Goal: Task Accomplishment & Management: Complete application form

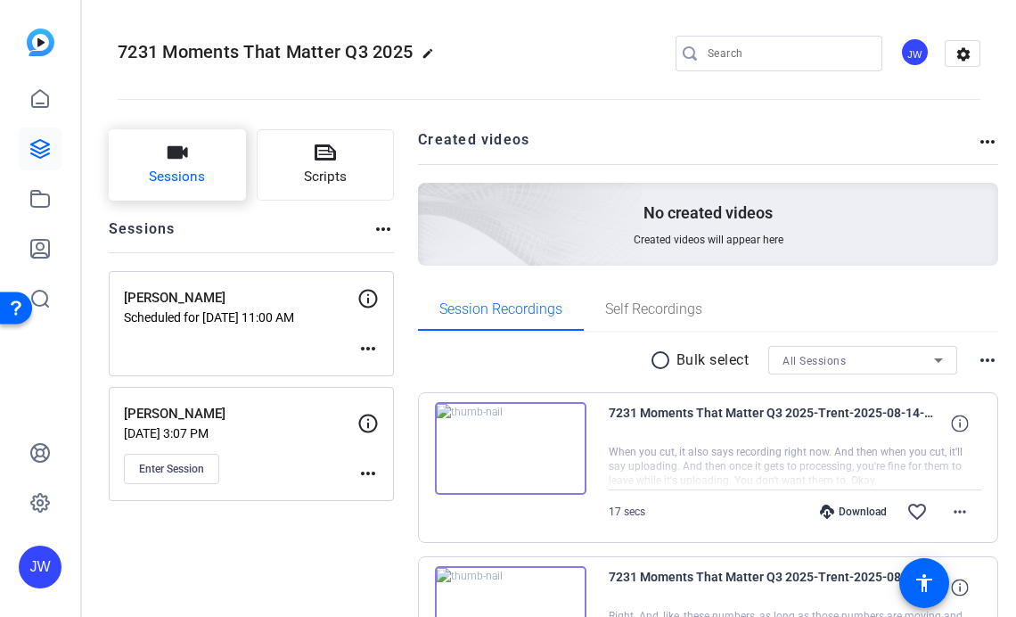
click at [203, 174] on span "Sessions" at bounding box center [177, 177] width 56 height 20
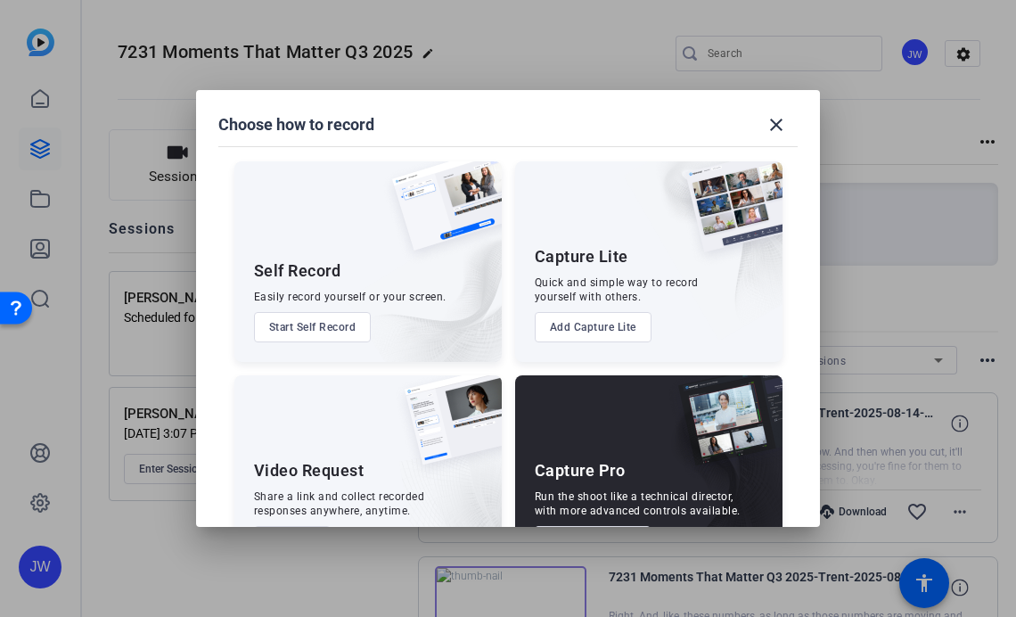
scroll to position [67, 0]
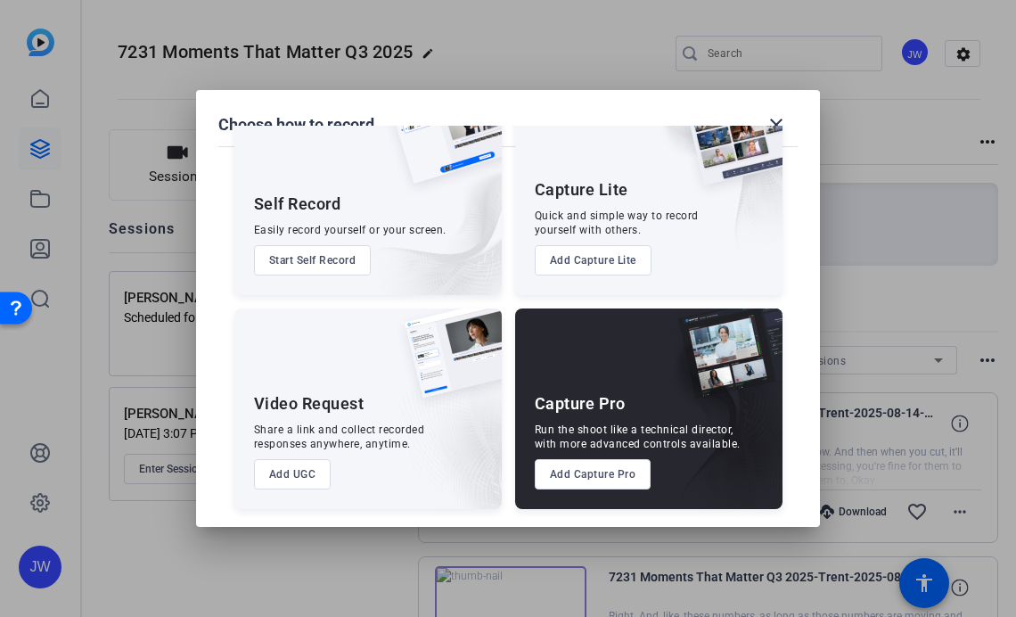
click at [605, 478] on button "Add Capture Pro" at bounding box center [593, 474] width 117 height 30
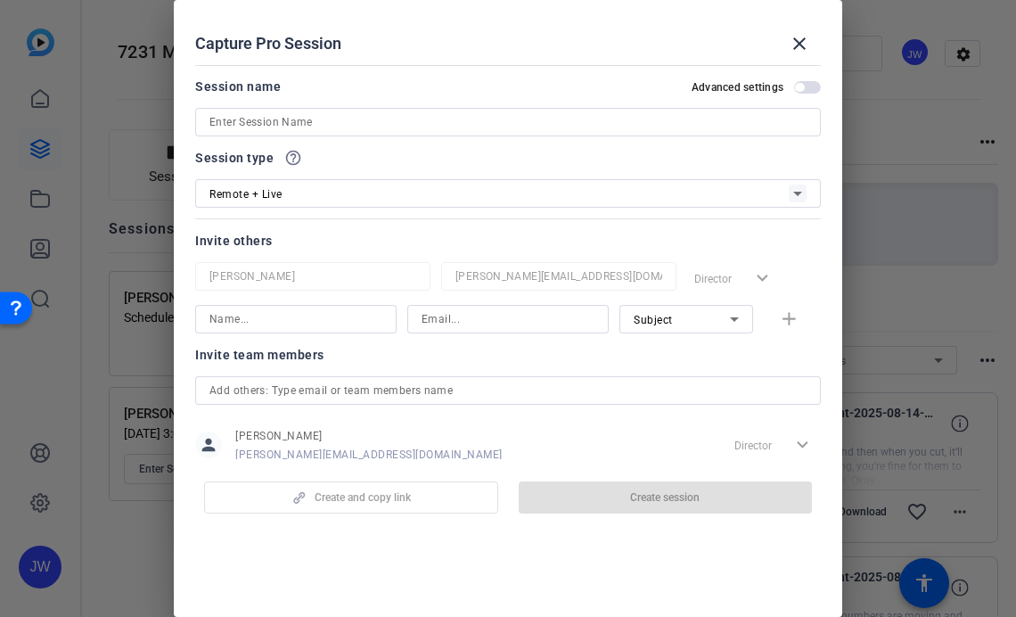
click at [374, 551] on openreel-create-edit-capture-pro-session "Capture Pro Session close Session name Advanced settings Session type help_outl…" at bounding box center [508, 308] width 668 height 617
click at [801, 87] on span "button" at bounding box center [799, 87] width 9 height 9
click at [261, 127] on input at bounding box center [507, 121] width 597 height 21
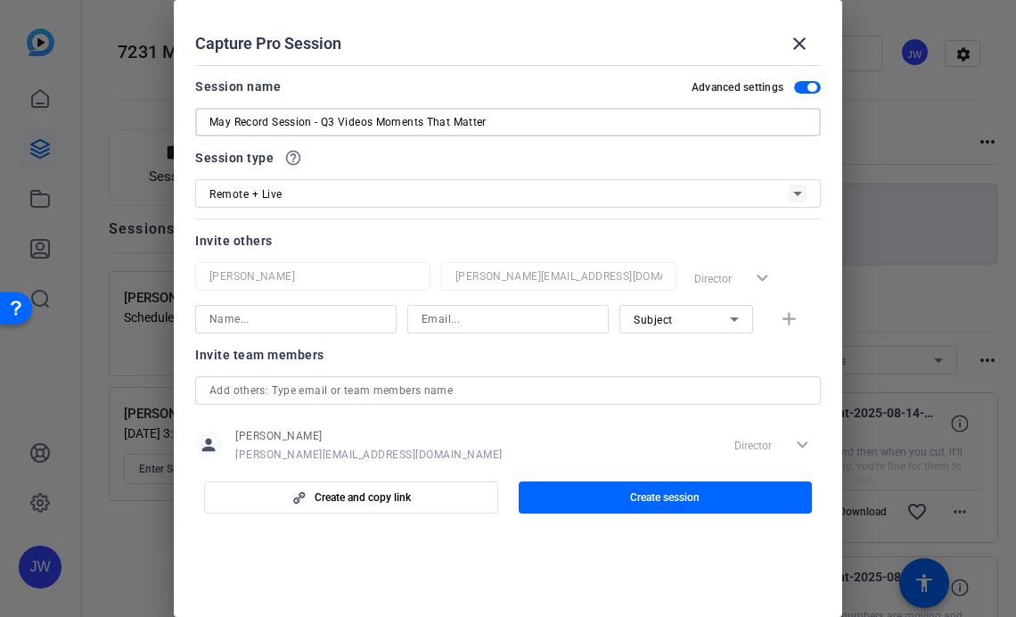
type input "May Record Session - Q3 Videos Moments That Matter"
click at [270, 320] on input at bounding box center [295, 318] width 173 height 21
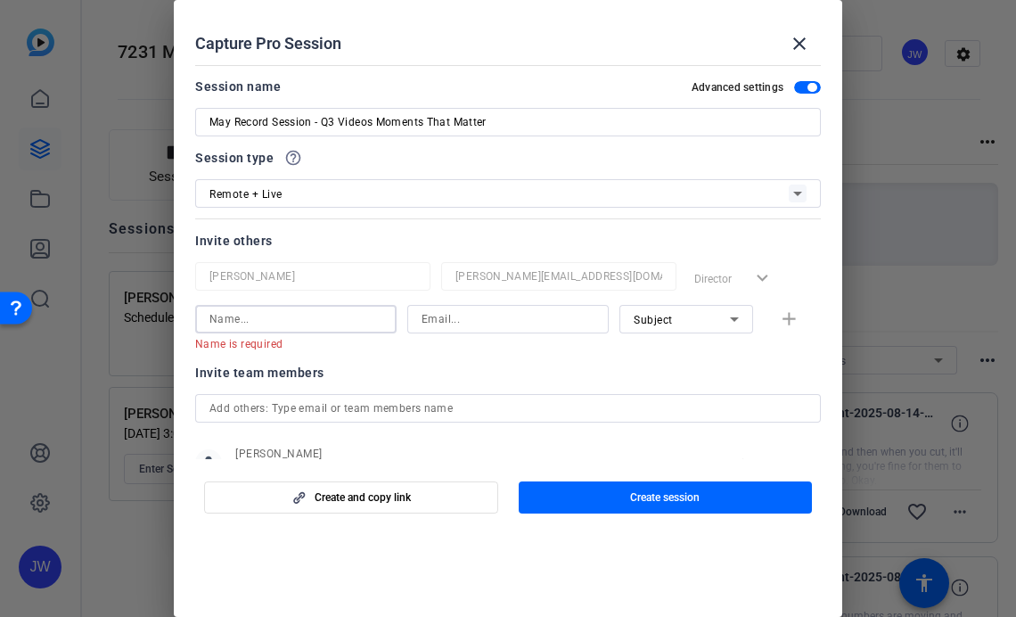
click at [494, 319] on input at bounding box center [507, 318] width 173 height 21
paste input "[EMAIL_ADDRESS][DOMAIN_NAME]"
type input "[EMAIL_ADDRESS][DOMAIN_NAME]"
click at [302, 316] on input at bounding box center [295, 318] width 173 height 21
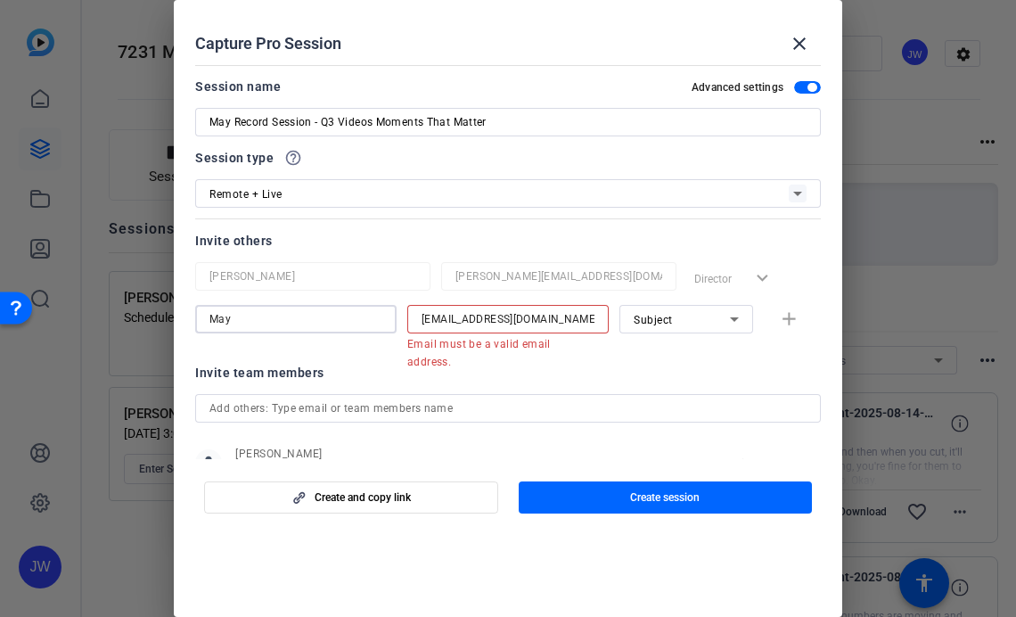
type input "May"
click at [593, 311] on input "[EMAIL_ADDRESS][DOMAIN_NAME]" at bounding box center [507, 318] width 173 height 21
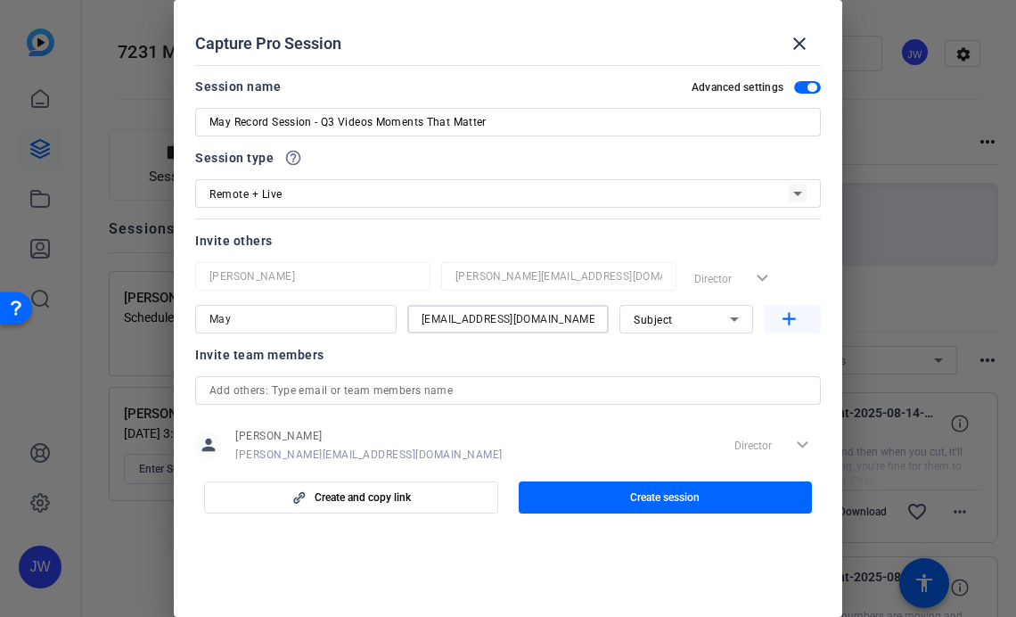
type input "[EMAIL_ADDRESS][DOMAIN_NAME]"
click at [789, 316] on mat-icon "add" at bounding box center [789, 319] width 22 height 22
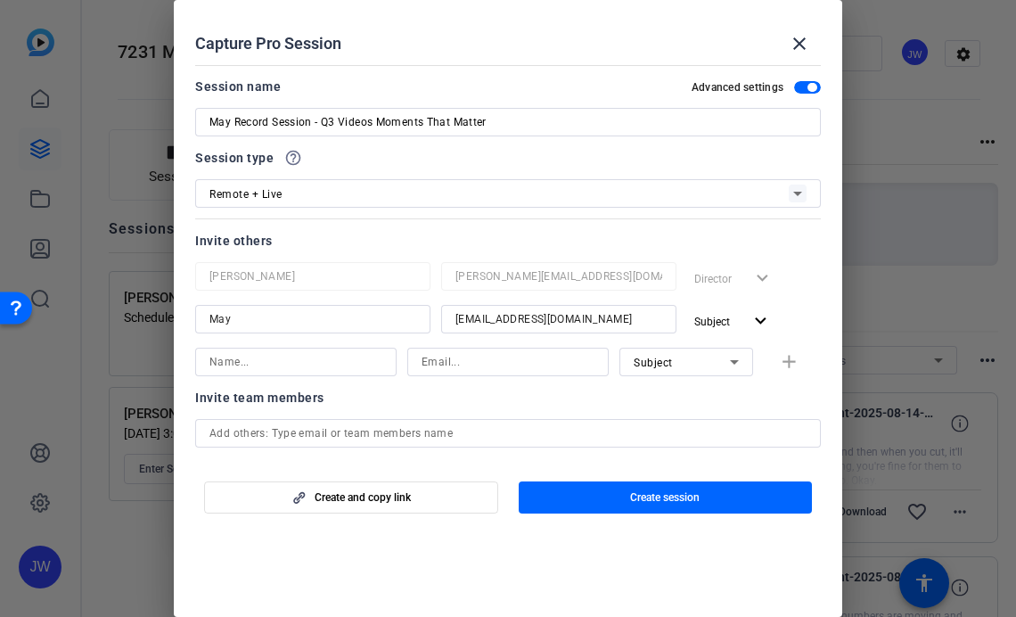
click at [254, 361] on input at bounding box center [295, 361] width 173 height 21
type input "[PERSON_NAME]"
click at [423, 355] on input at bounding box center [507, 361] width 173 height 21
paste input "[EMAIL_ADDRESS][DOMAIN_NAME]"
type input "[EMAIL_ADDRESS][DOMAIN_NAME]"
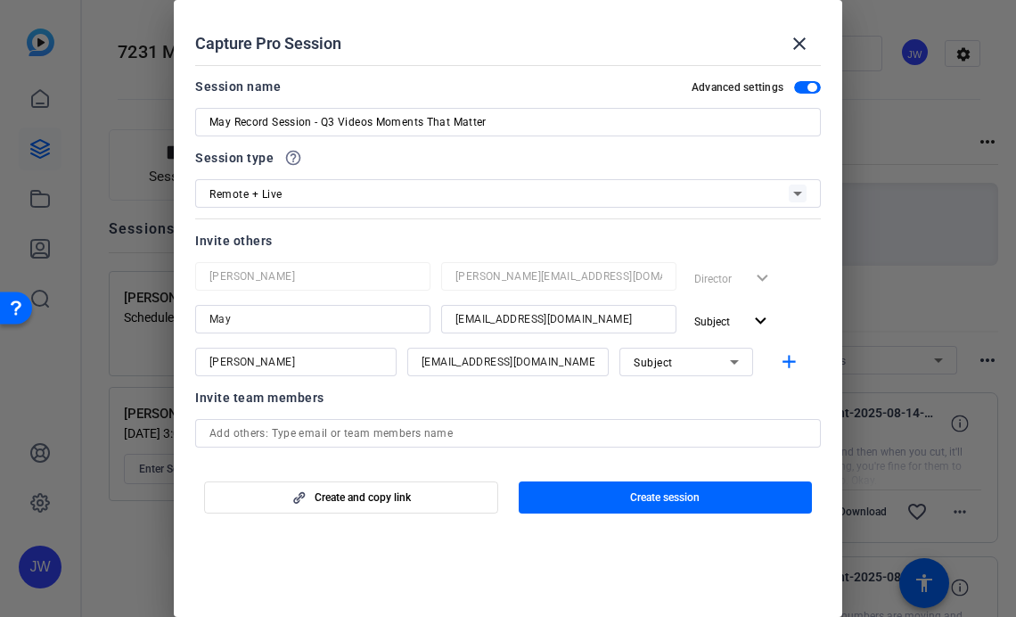
click at [716, 381] on div at bounding box center [686, 386] width 134 height 20
click at [716, 362] on div "Subject" at bounding box center [682, 362] width 96 height 22
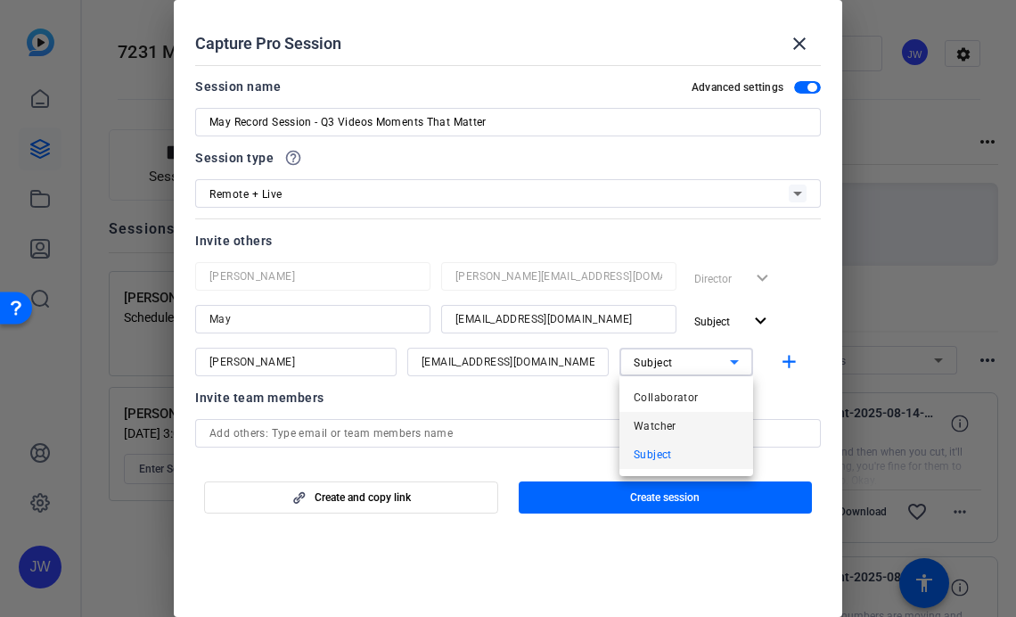
click at [695, 420] on mat-option "Watcher" at bounding box center [686, 426] width 134 height 29
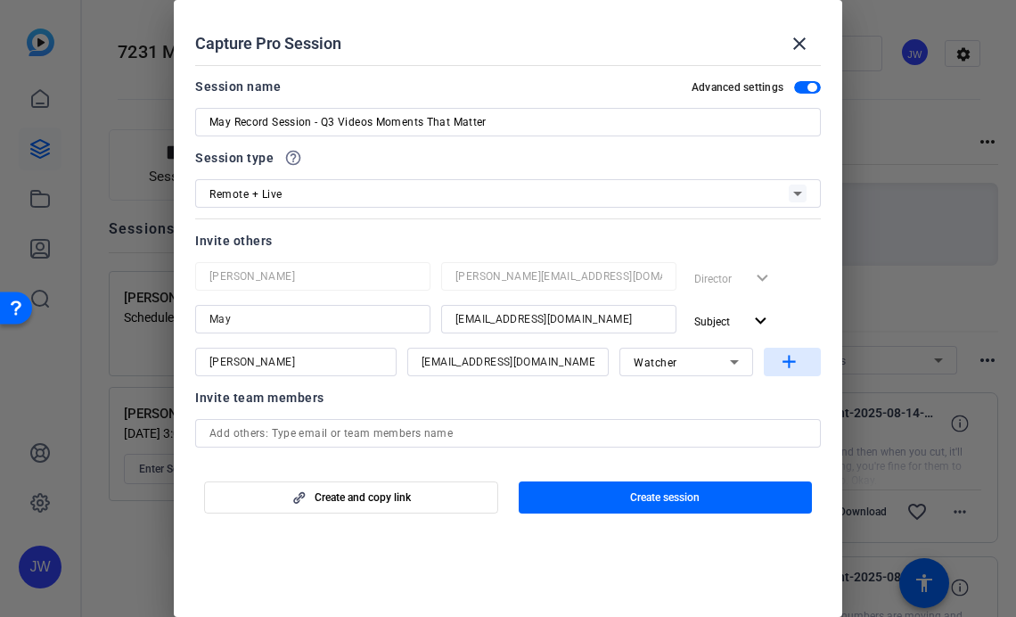
click at [783, 361] on mat-icon "add" at bounding box center [789, 362] width 22 height 22
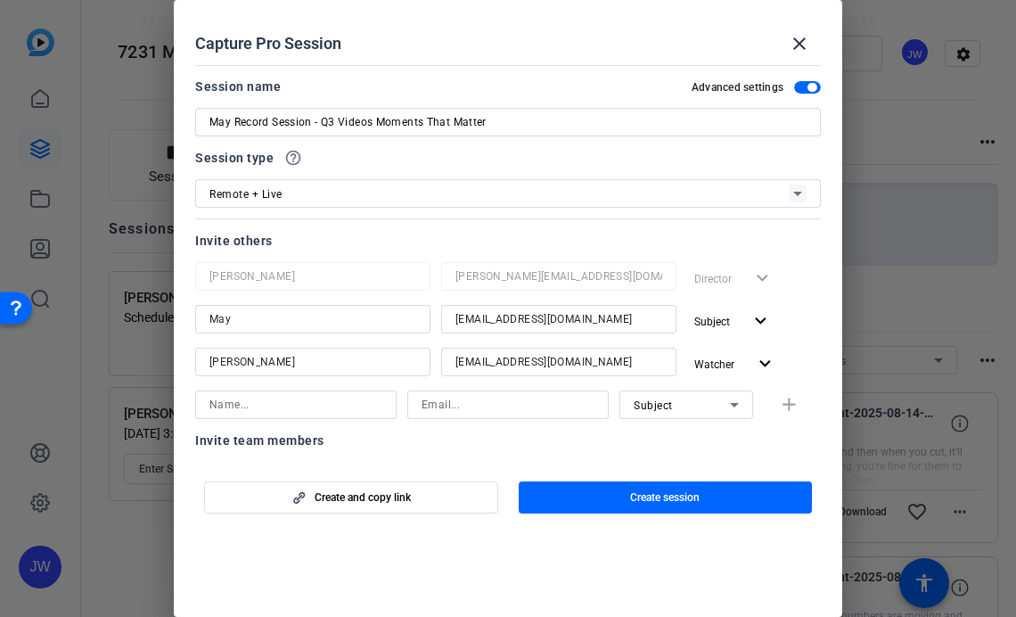
click at [471, 403] on input at bounding box center [507, 404] width 173 height 21
paste input "[PERSON_NAME][EMAIL_ADDRESS][DOMAIN_NAME]"
type input "[PERSON_NAME][EMAIL_ADDRESS][DOMAIN_NAME]"
click at [326, 407] on input at bounding box center [295, 404] width 173 height 21
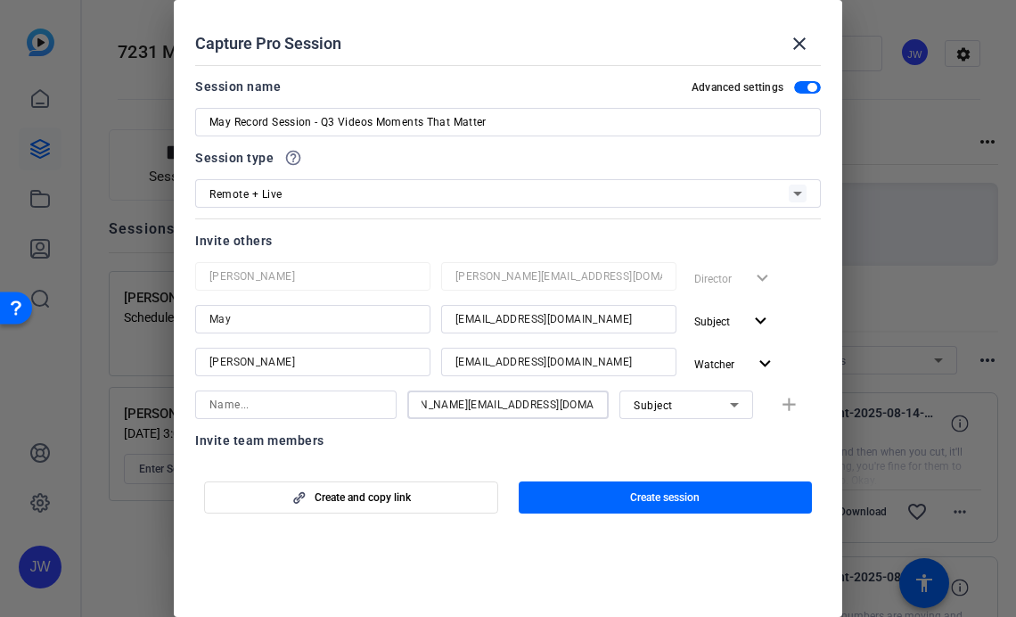
scroll to position [0, 0]
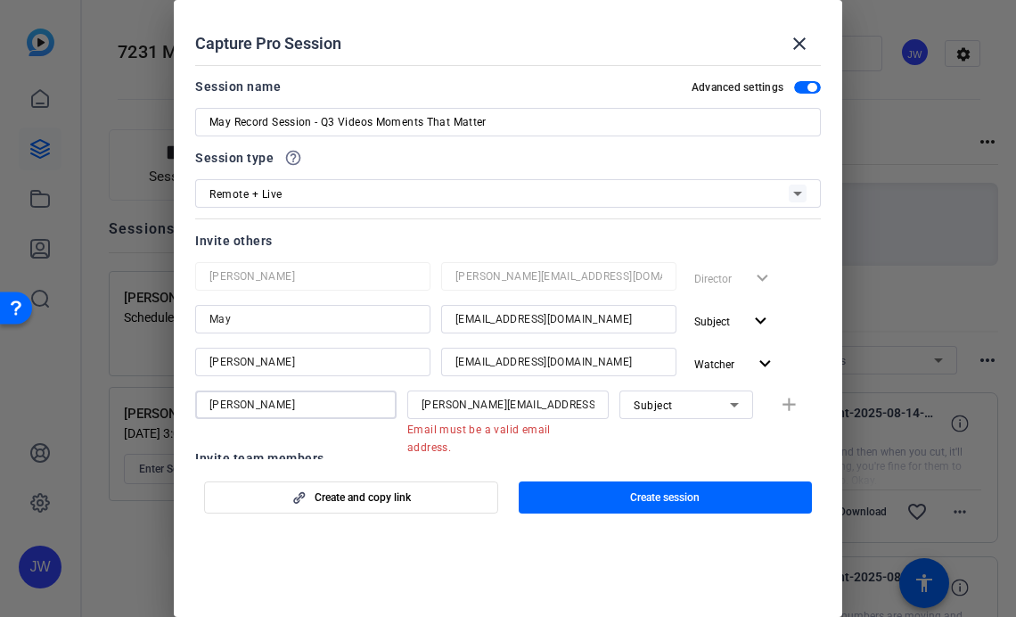
type input "[PERSON_NAME]"
click at [590, 382] on div at bounding box center [558, 386] width 235 height 20
drag, startPoint x: 585, startPoint y: 406, endPoint x: 859, endPoint y: 431, distance: 275.6
click at [859, 431] on div "Choose how to record close Self Record Easily record yourself or your screen. S…" at bounding box center [508, 308] width 1016 height 617
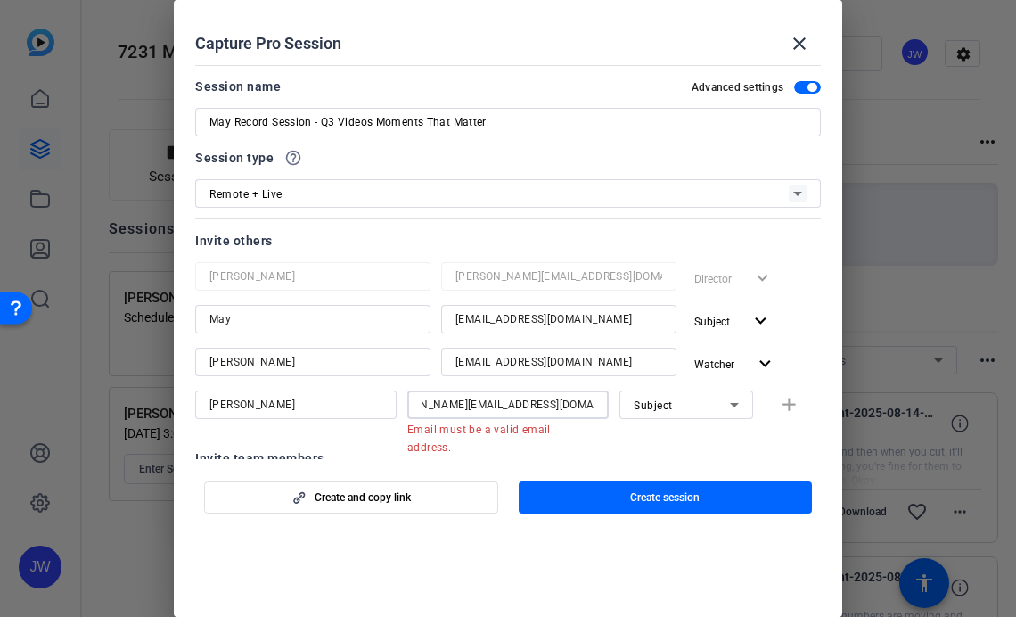
scroll to position [0, 37]
type input "[PERSON_NAME][EMAIL_ADDRESS][DOMAIN_NAME]"
click at [736, 409] on icon at bounding box center [734, 404] width 21 height 21
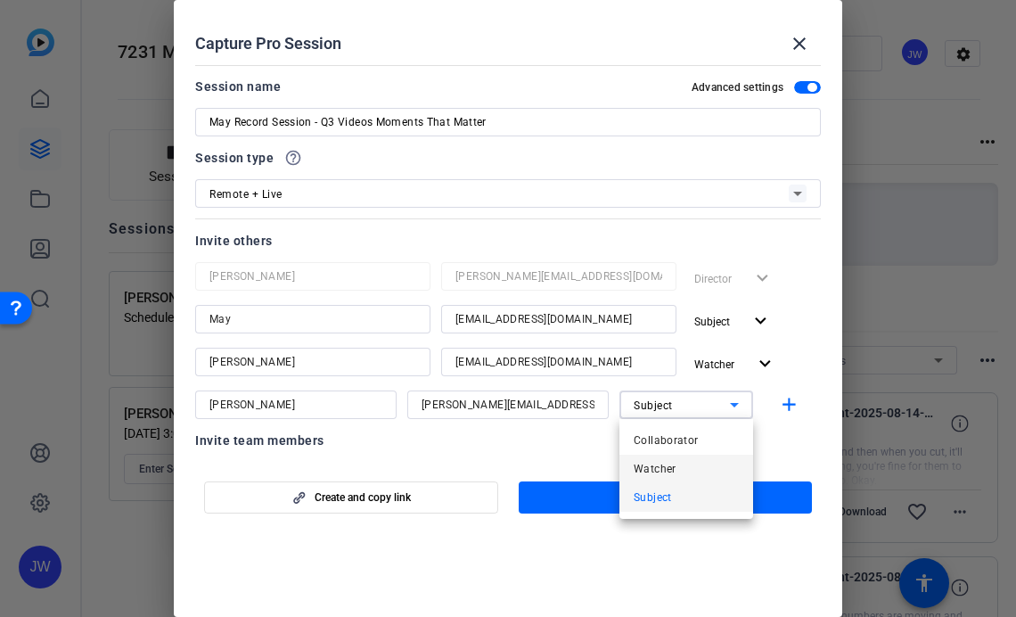
click at [673, 464] on span "Watcher" at bounding box center [655, 468] width 43 height 21
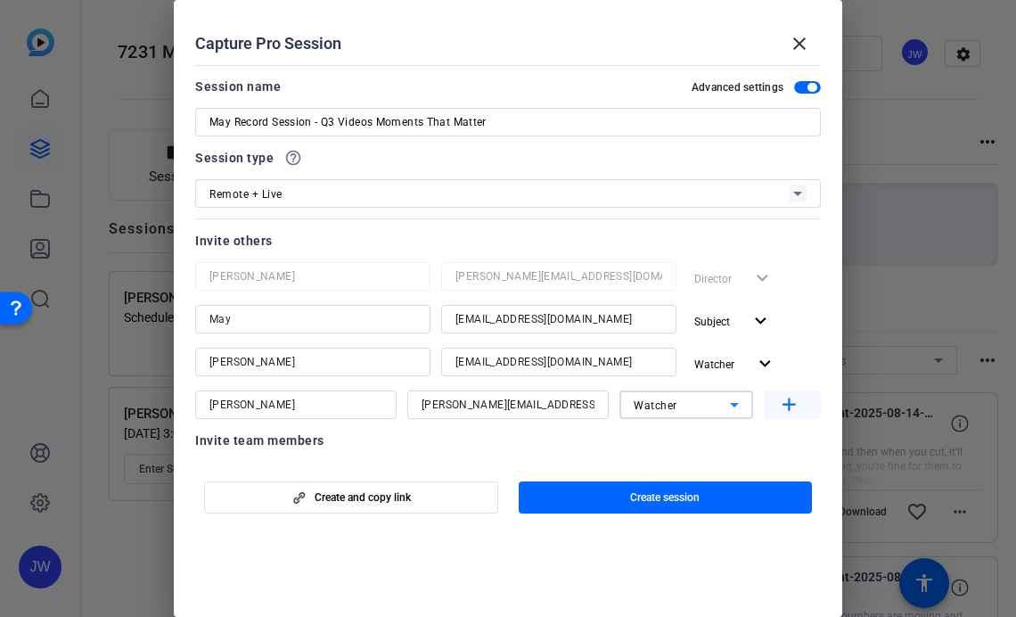
click at [797, 406] on mat-icon "add" at bounding box center [789, 405] width 22 height 22
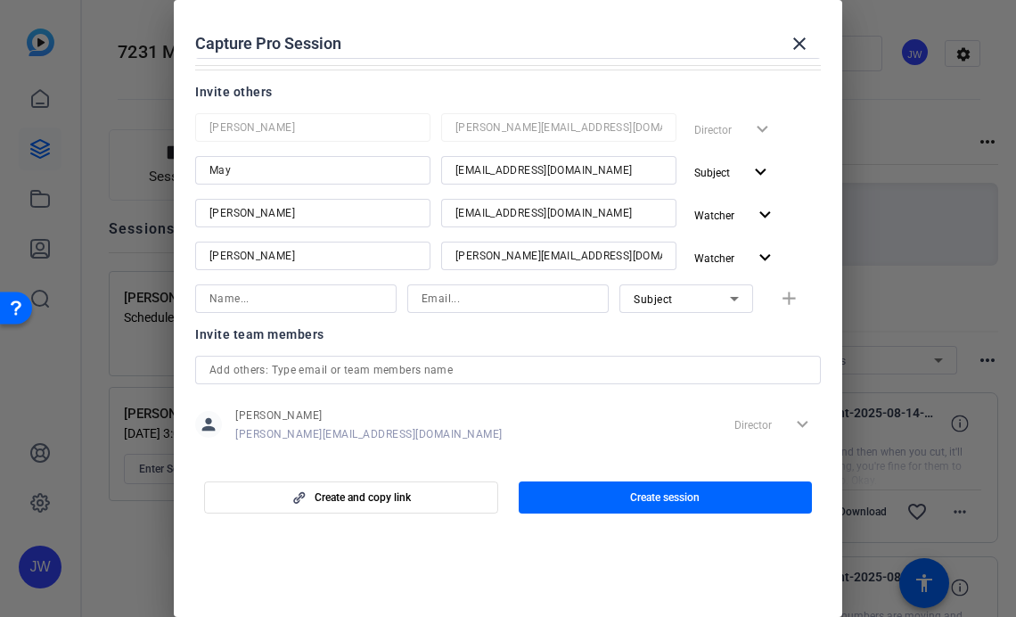
scroll to position [256, 0]
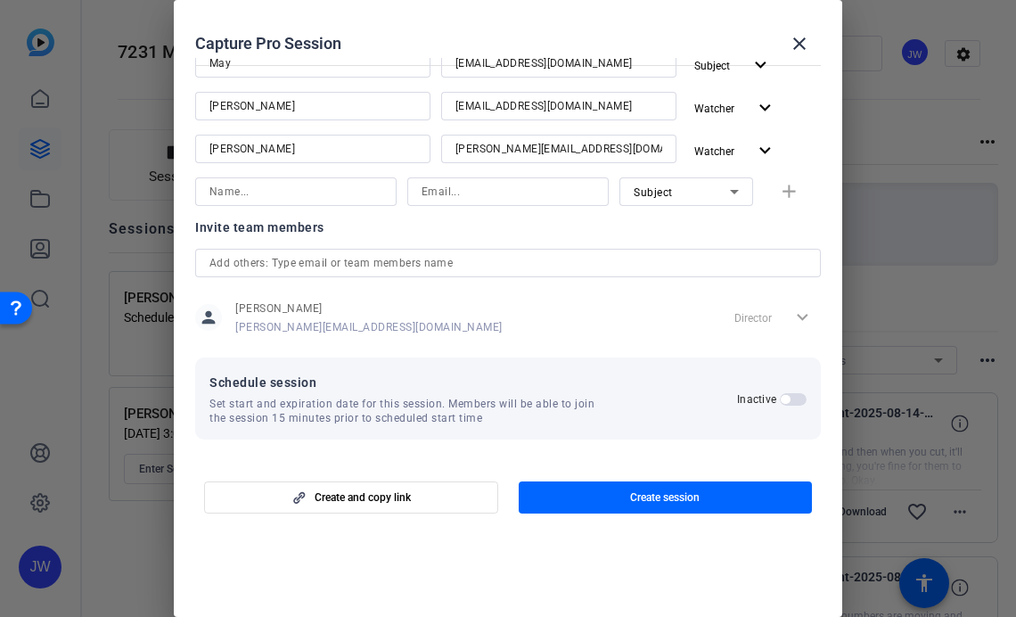
click at [786, 398] on span "button" at bounding box center [785, 399] width 9 height 9
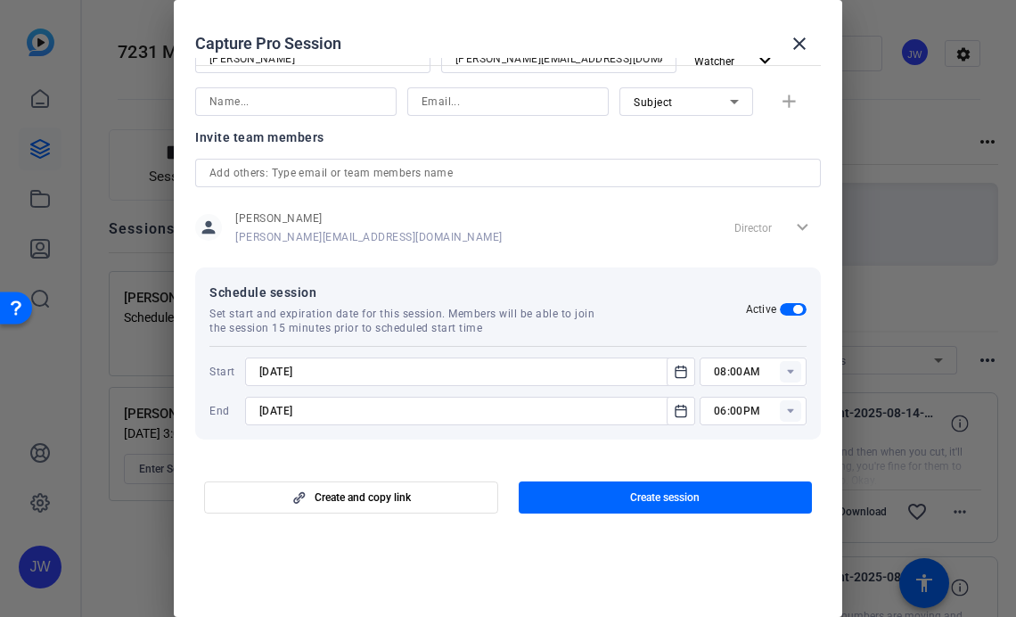
click at [337, 368] on input "[DATE]" at bounding box center [461, 371] width 404 height 21
click at [679, 371] on icon "Open calendar" at bounding box center [681, 371] width 14 height 21
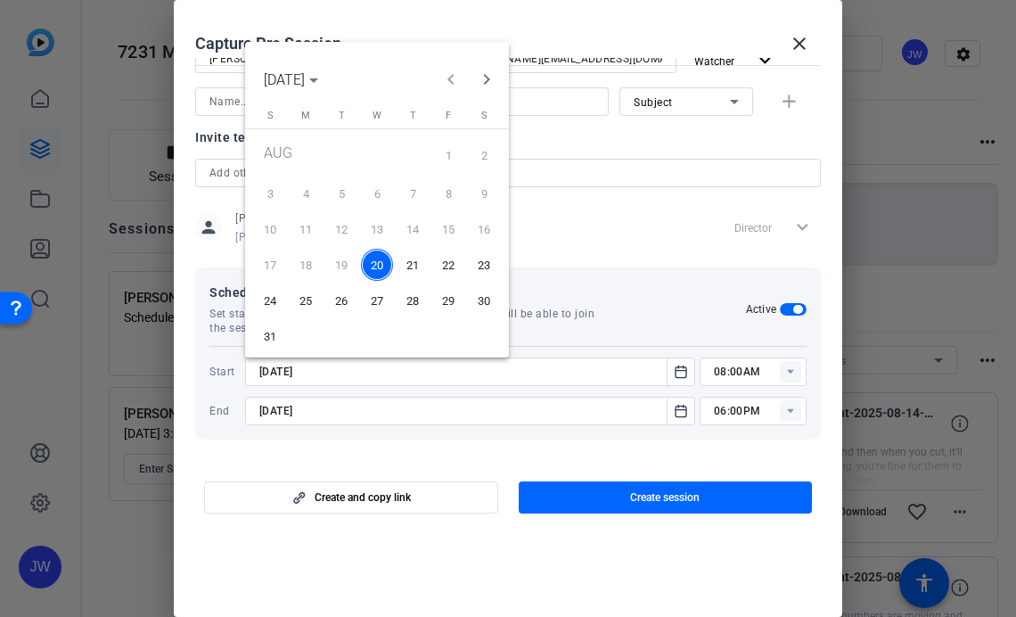
click at [414, 270] on span "21" at bounding box center [413, 265] width 32 height 32
type input "[DATE]"
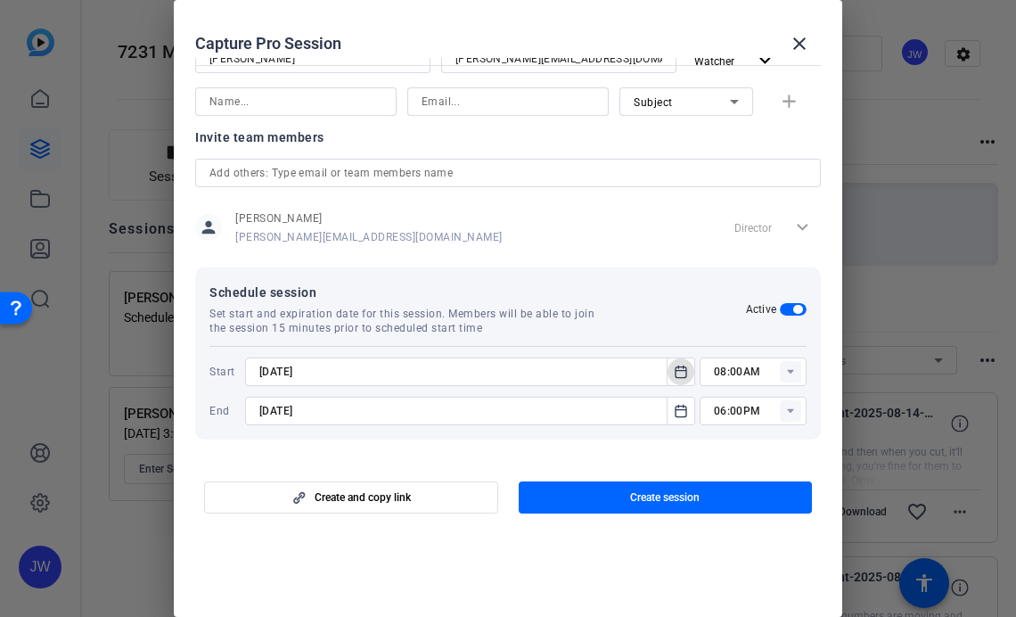
click at [791, 372] on icon at bounding box center [790, 371] width 21 height 21
